Goal: Find specific page/section: Find specific page/section

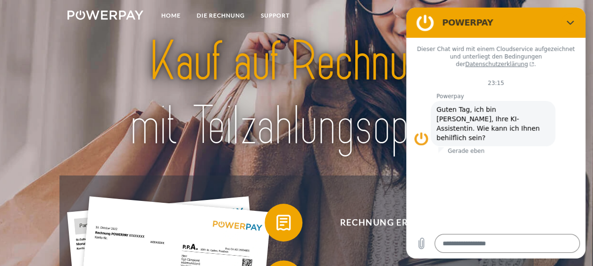
click at [419, 131] on figure at bounding box center [421, 138] width 15 height 15
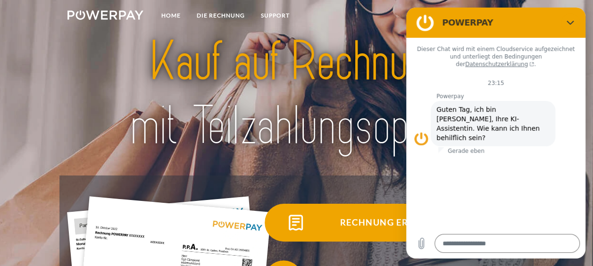
click at [300, 226] on img at bounding box center [296, 223] width 24 height 24
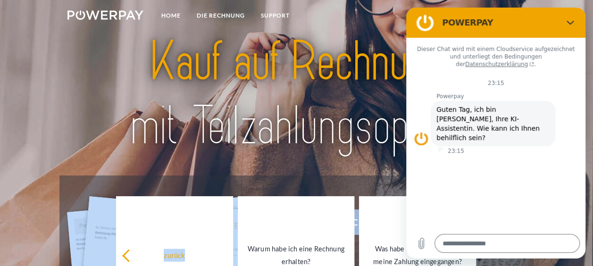
drag, startPoint x: 222, startPoint y: 217, endPoint x: 215, endPoint y: 187, distance: 30.5
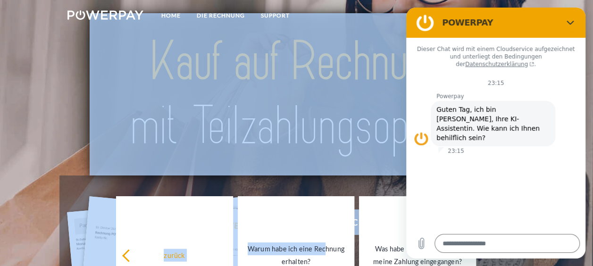
drag, startPoint x: 327, startPoint y: 219, endPoint x: 326, endPoint y: 173, distance: 46.7
drag, startPoint x: 361, startPoint y: 238, endPoint x: 341, endPoint y: 164, distance: 76.9
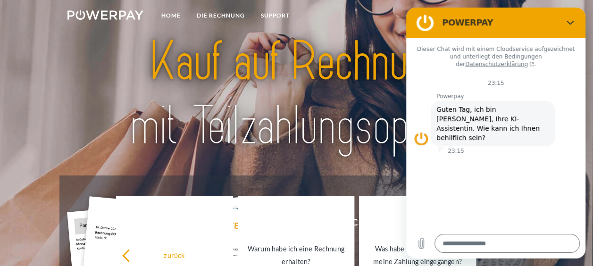
click at [398, 30] on nav "Home DIE RECHNUNG SUPPORT agb" at bounding box center [296, 17] width 593 height 34
click at [572, 22] on icon "Schließen" at bounding box center [570, 23] width 7 height 4
type textarea "*"
